Goal: Task Accomplishment & Management: Manage account settings

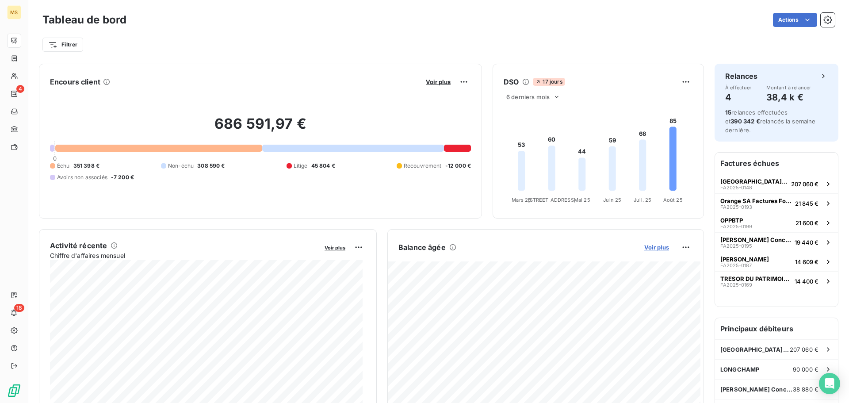
click at [645, 246] on span "Voir plus" at bounding box center [657, 247] width 25 height 7
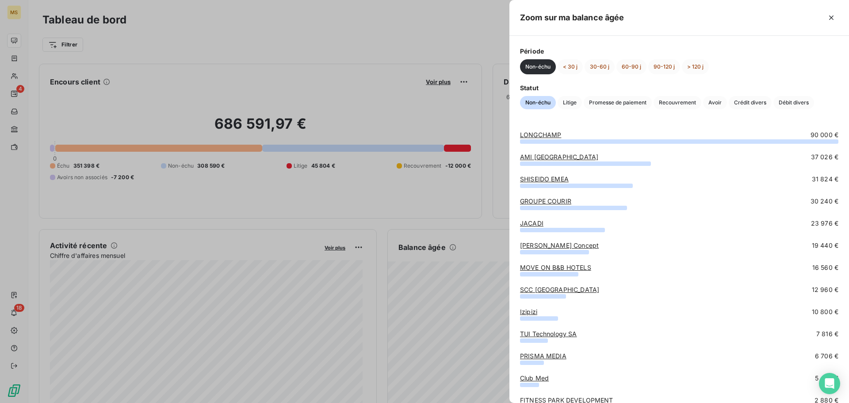
click at [14, 79] on div at bounding box center [424, 201] width 849 height 403
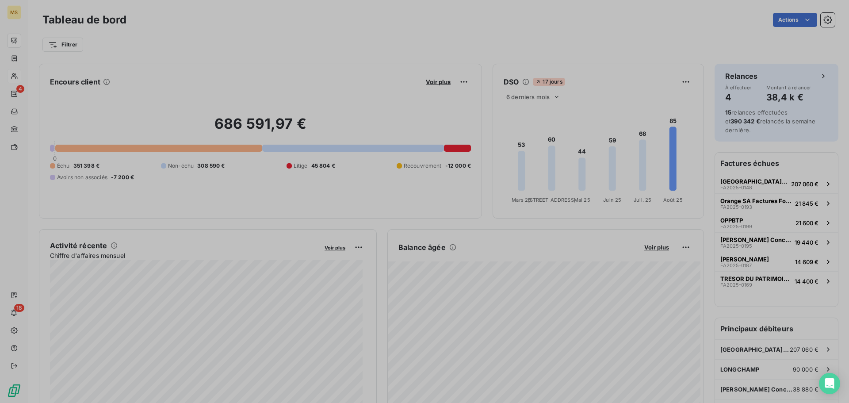
click at [15, 75] on icon at bounding box center [14, 76] width 6 height 6
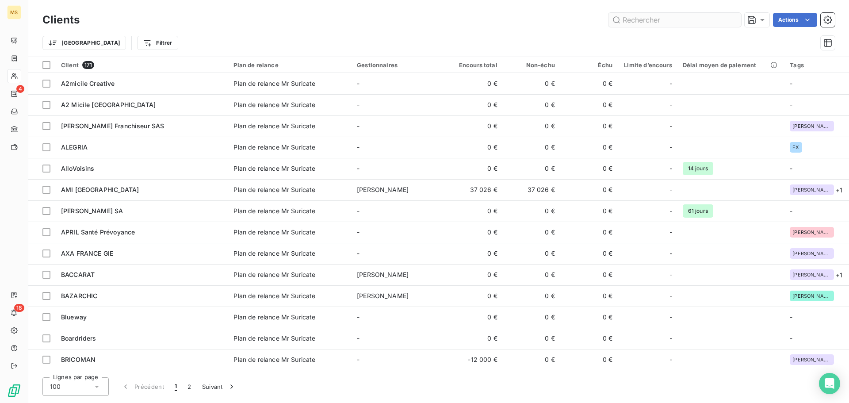
click at [662, 19] on input "text" at bounding box center [675, 20] width 133 height 14
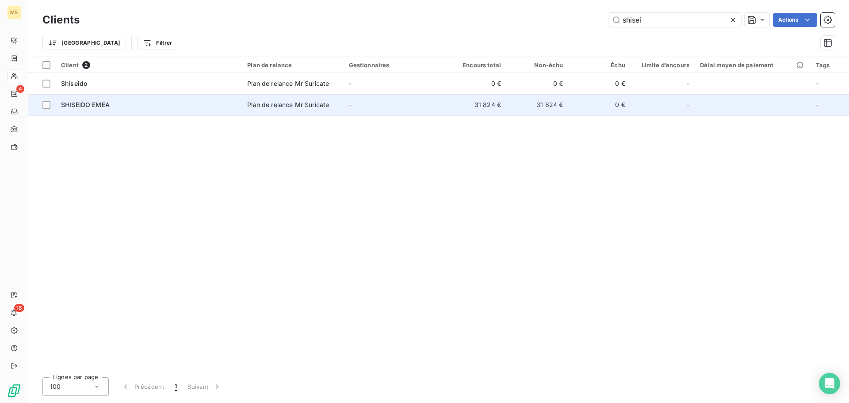
type input "shisei"
click at [450, 111] on td "31 824 €" at bounding box center [476, 104] width 62 height 21
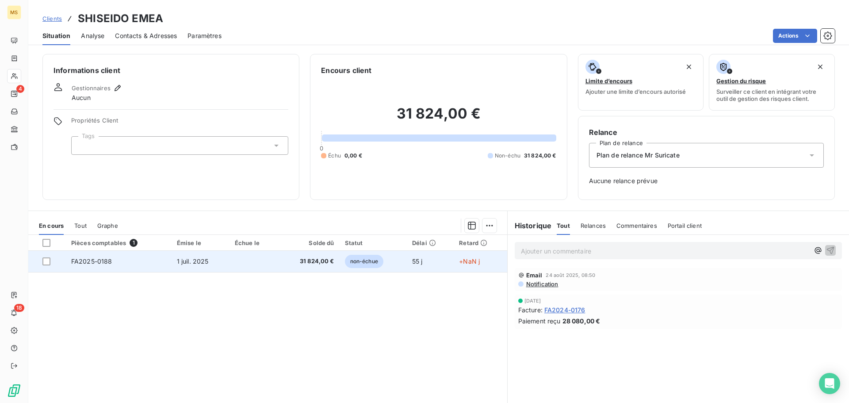
click at [132, 272] on td "FA2025-0188" at bounding box center [119, 261] width 106 height 21
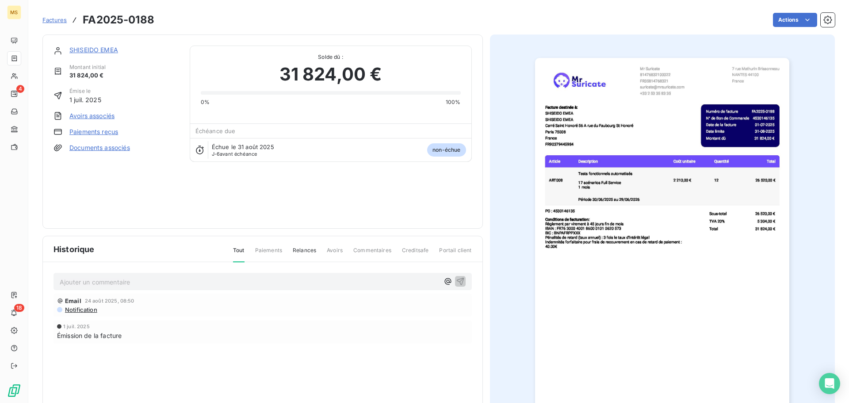
click at [101, 134] on link "Paiements reçus" at bounding box center [93, 131] width 49 height 9
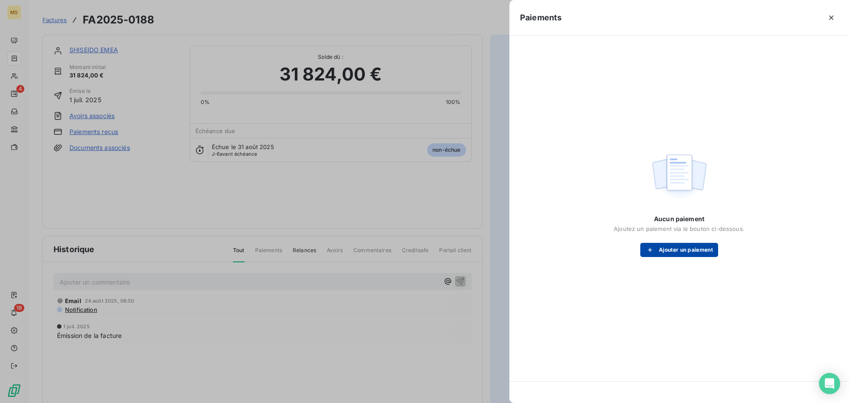
click at [674, 250] on button "Ajouter un paiement" at bounding box center [680, 250] width 78 height 14
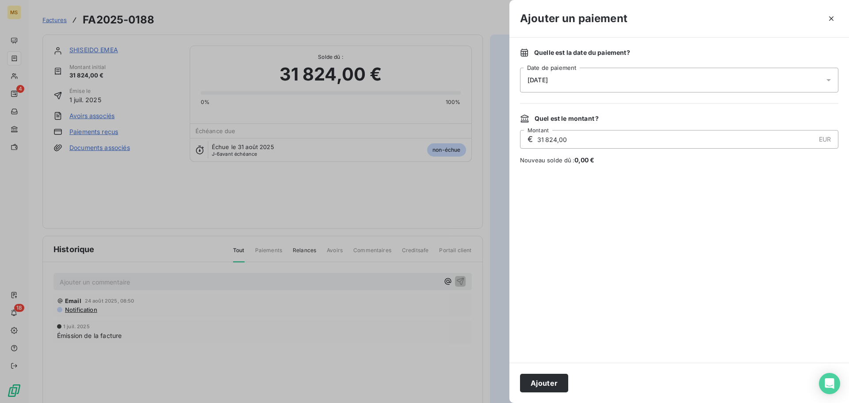
drag, startPoint x: 595, startPoint y: 80, endPoint x: 598, endPoint y: 77, distance: 5.0
click at [598, 77] on div "[DATE]" at bounding box center [679, 80] width 318 height 25
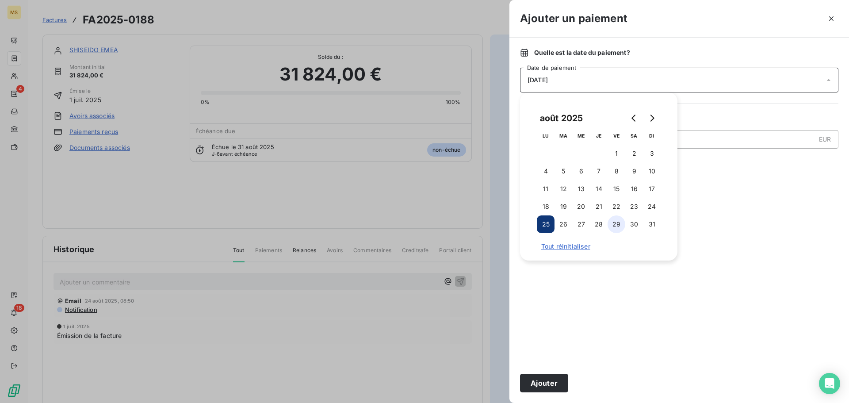
click at [612, 227] on button "29" at bounding box center [617, 224] width 18 height 18
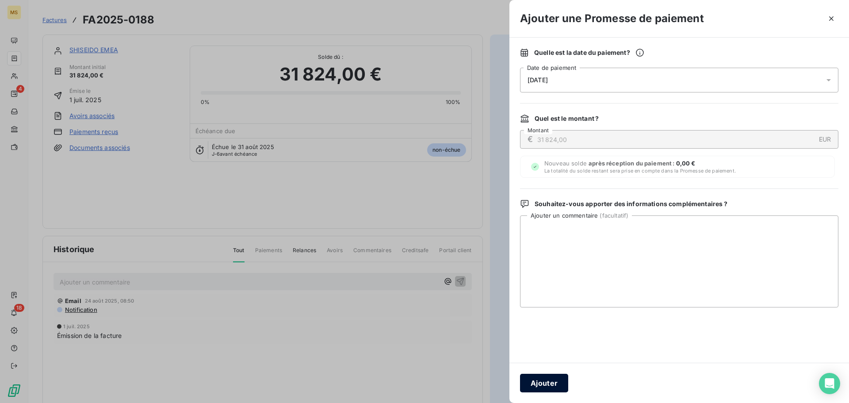
click at [556, 384] on button "Ajouter" at bounding box center [544, 383] width 48 height 19
